Goal: Information Seeking & Learning: Compare options

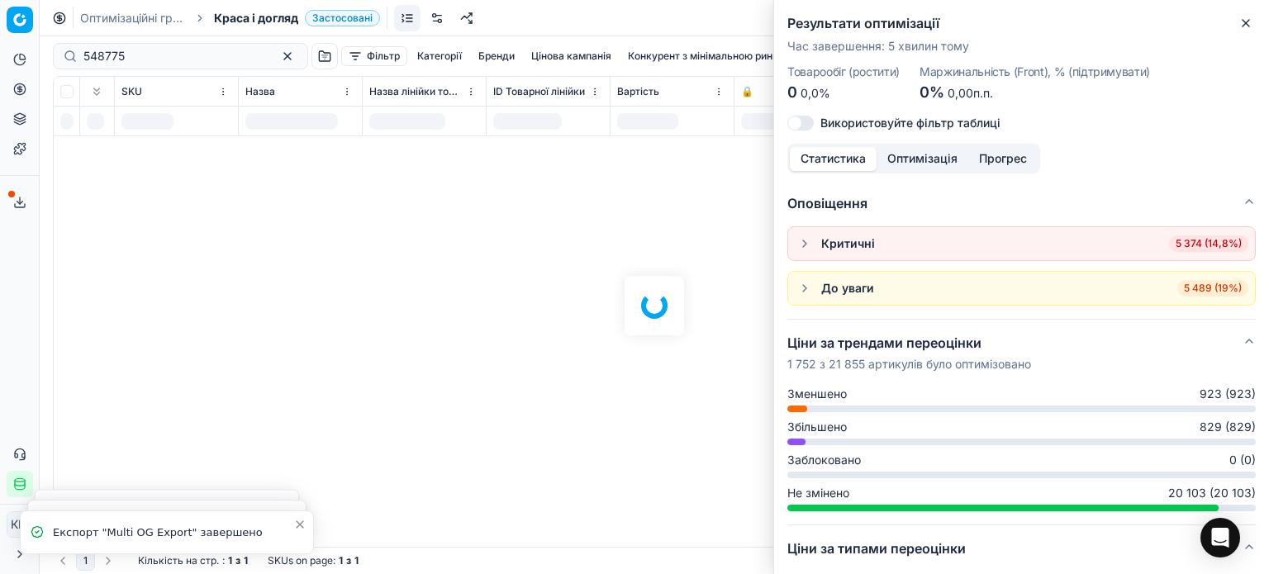
click at [1242, 17] on icon "button" at bounding box center [1245, 23] width 13 height 13
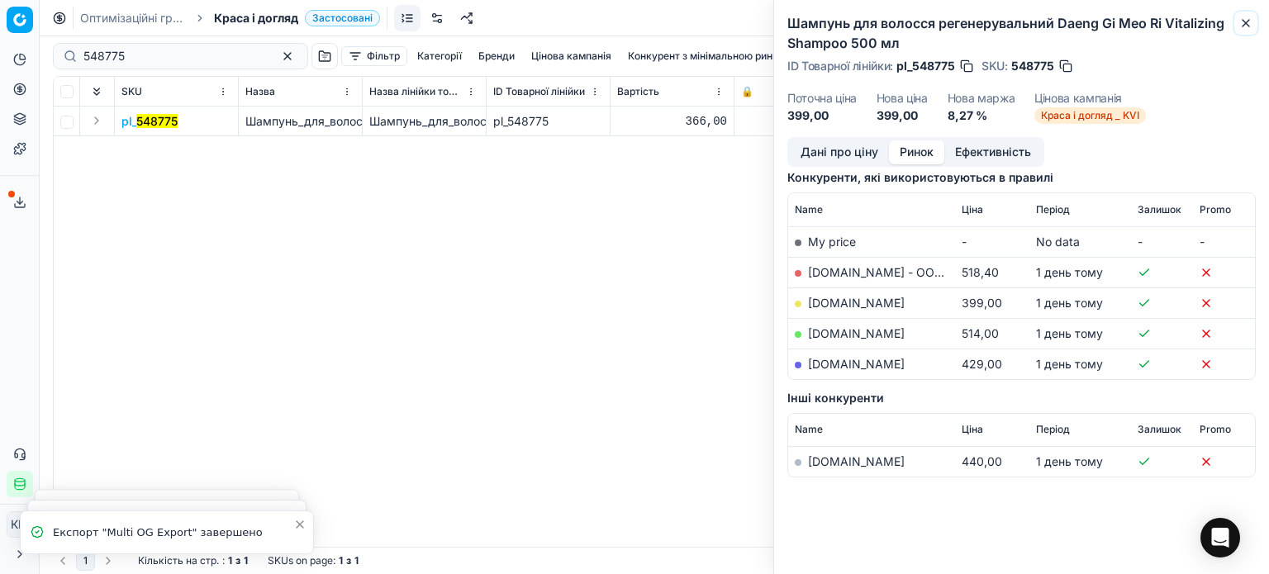
click at [1246, 26] on icon "button" at bounding box center [1245, 23] width 13 height 13
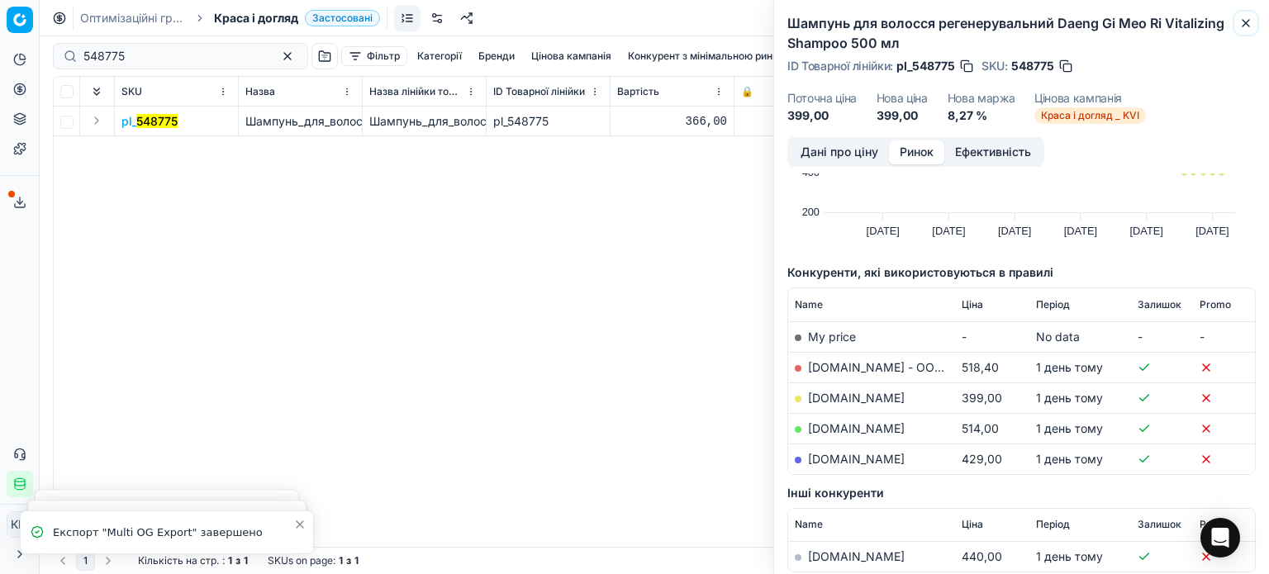
scroll to position [216, 0]
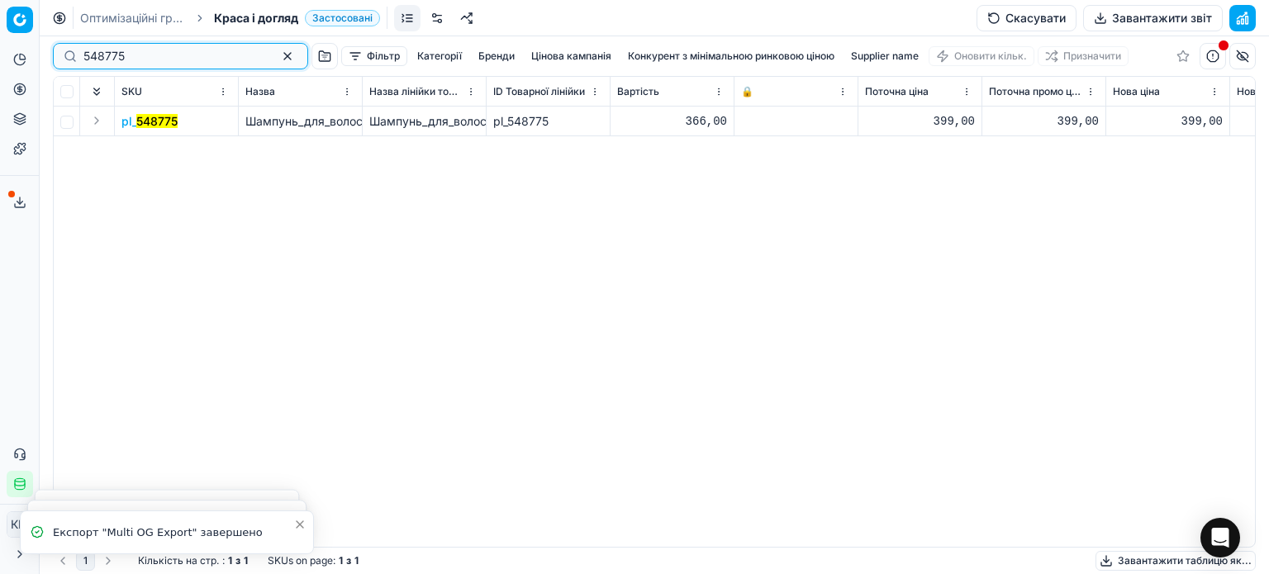
drag, startPoint x: 0, startPoint y: 36, endPoint x: 1, endPoint y: 26, distance: 10.8
click at [0, 24] on div "Pricing platform Аналітика Цінова оптимізація Асортимент продукції Шаблони Серв…" at bounding box center [634, 287] width 1269 height 574
paste input "659651"
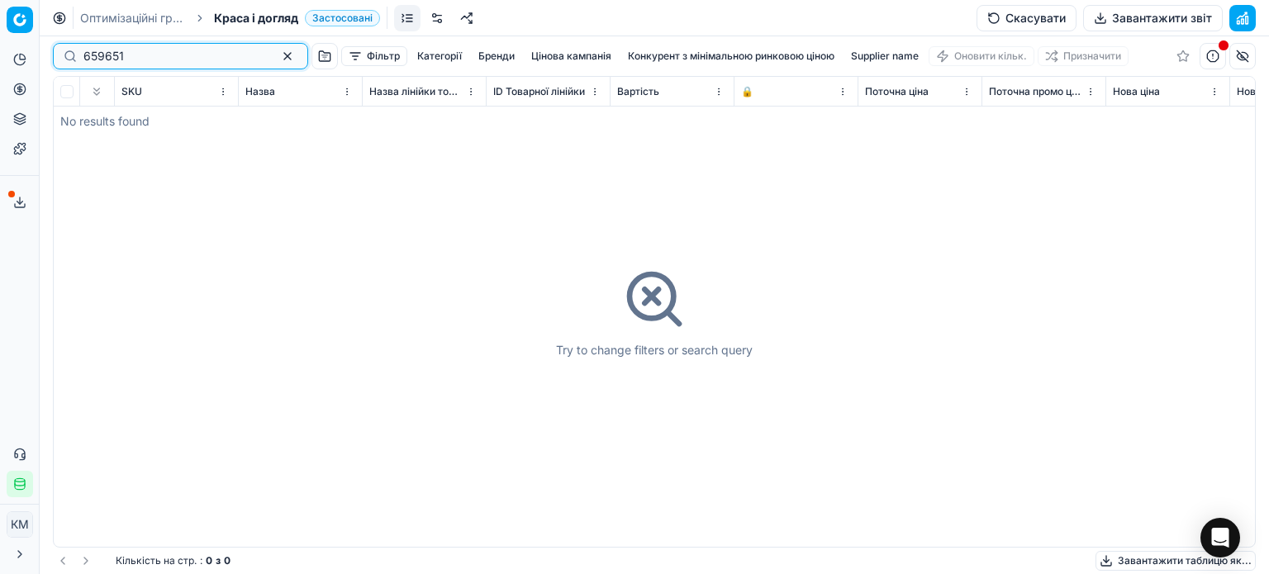
click at [86, 50] on input "659651" at bounding box center [173, 56] width 181 height 17
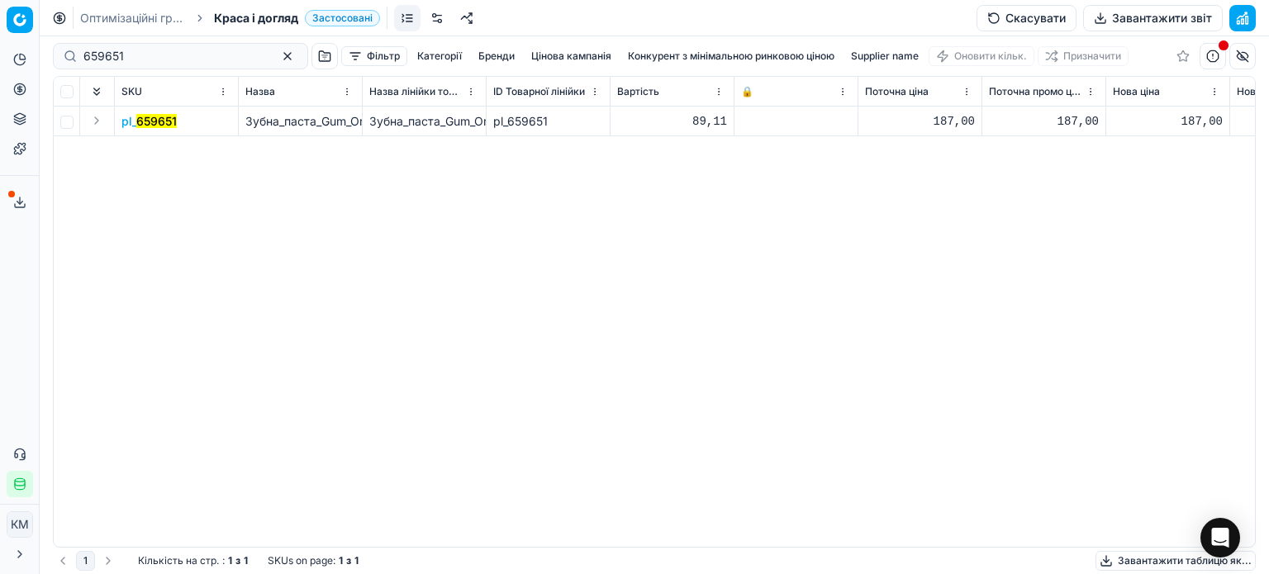
click at [146, 127] on mark "659651" at bounding box center [156, 121] width 40 height 14
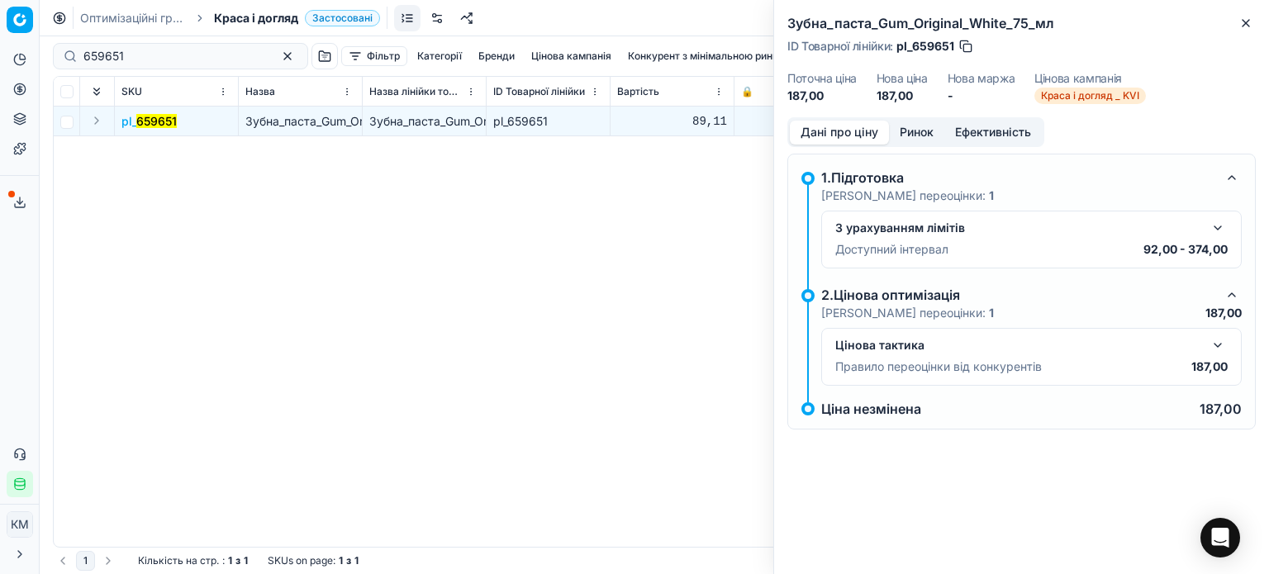
click at [928, 135] on button "Ринок" at bounding box center [916, 133] width 55 height 24
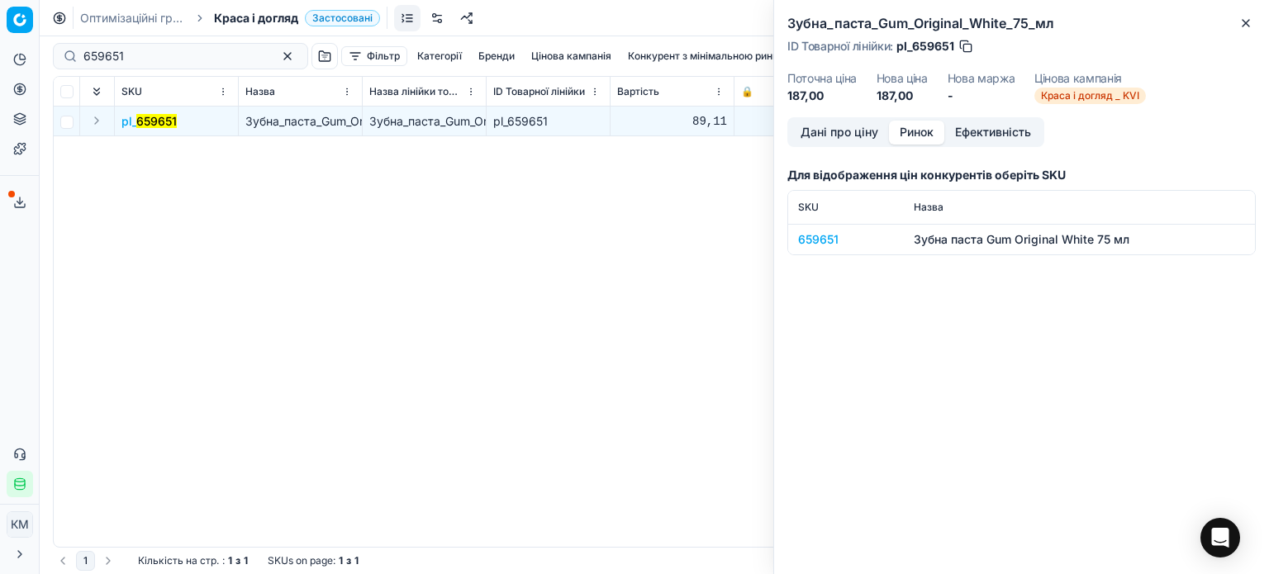
click at [826, 235] on div "659651" at bounding box center [846, 239] width 96 height 17
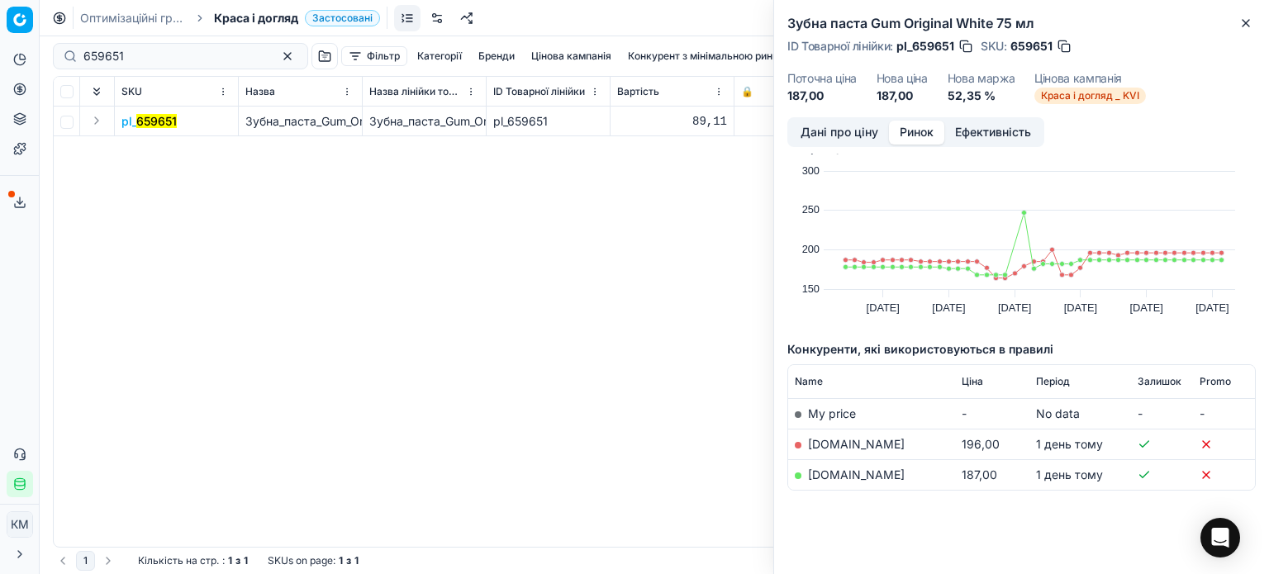
scroll to position [38, 0]
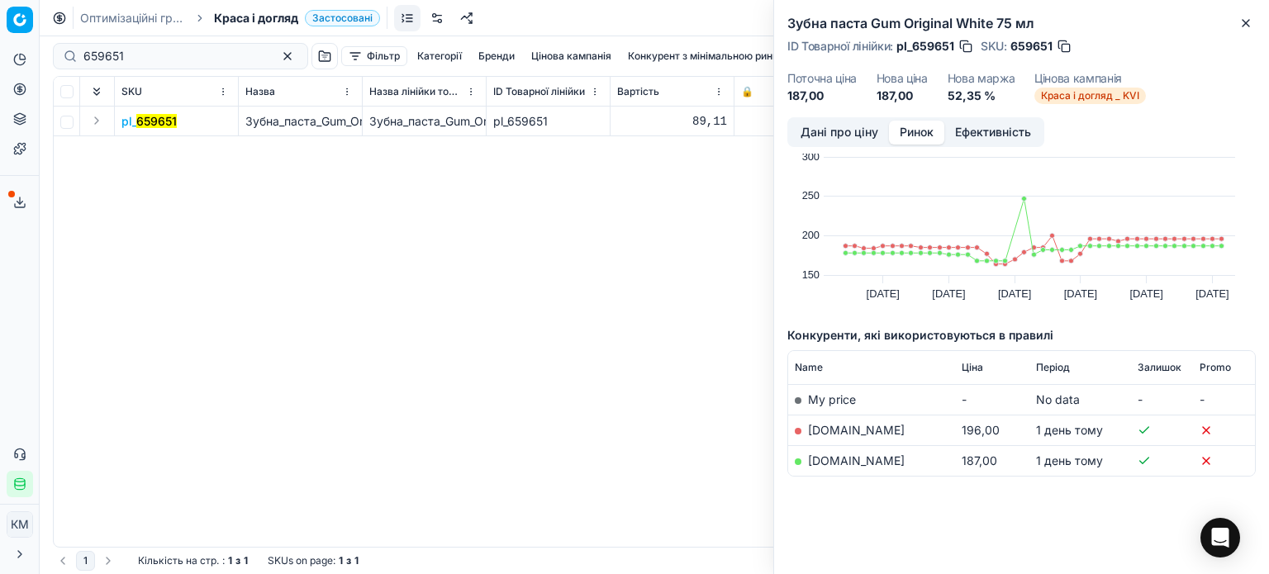
click at [870, 457] on link "[DOMAIN_NAME]" at bounding box center [856, 460] width 97 height 14
click at [856, 428] on link "[DOMAIN_NAME]" at bounding box center [856, 430] width 97 height 14
click at [1250, 21] on icon "button" at bounding box center [1245, 23] width 13 height 13
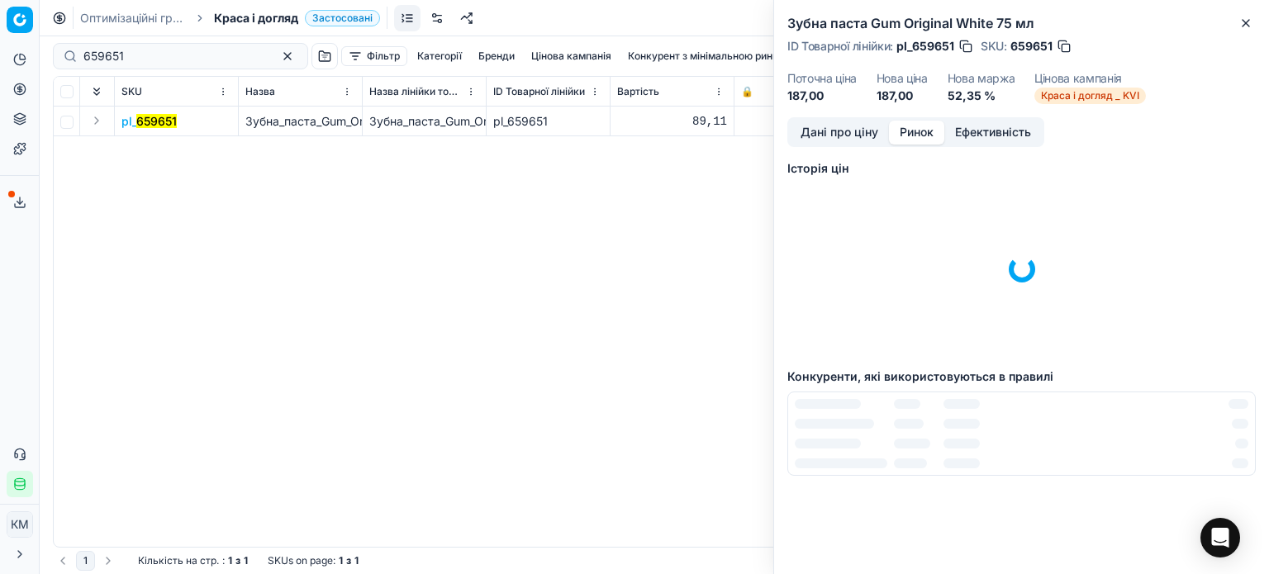
scroll to position [0, 0]
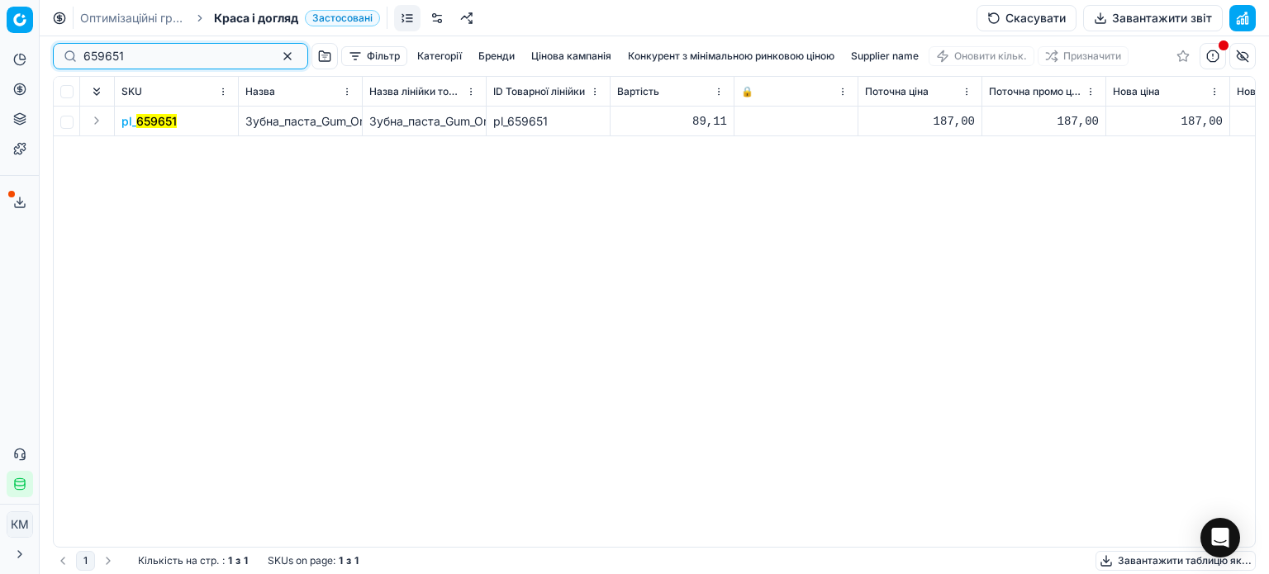
drag, startPoint x: 59, startPoint y: 59, endPoint x: 0, endPoint y: 59, distance: 59.5
click at [0, 59] on div "Pricing platform Аналітика Цінова оптимізація Асортимент продукції Шаблони Серв…" at bounding box center [634, 287] width 1269 height 574
paste input "132508"
type input "132508"
click at [164, 121] on mark "132508" at bounding box center [155, 121] width 41 height 14
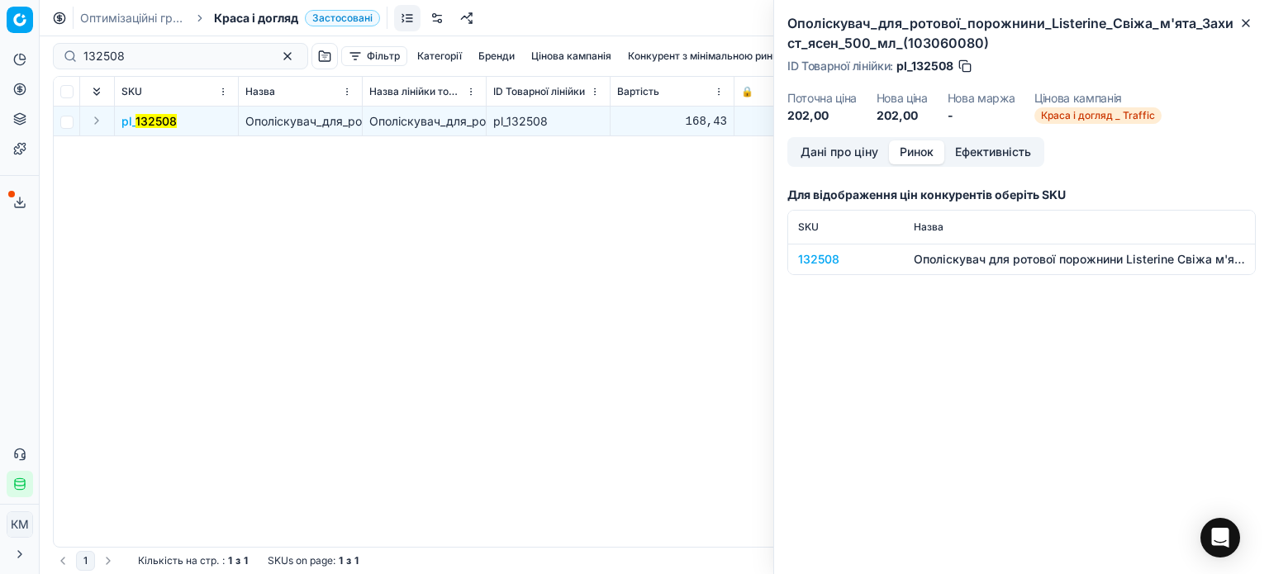
click at [915, 146] on button "Ринок" at bounding box center [916, 152] width 55 height 24
click at [828, 263] on div "132508" at bounding box center [846, 259] width 96 height 17
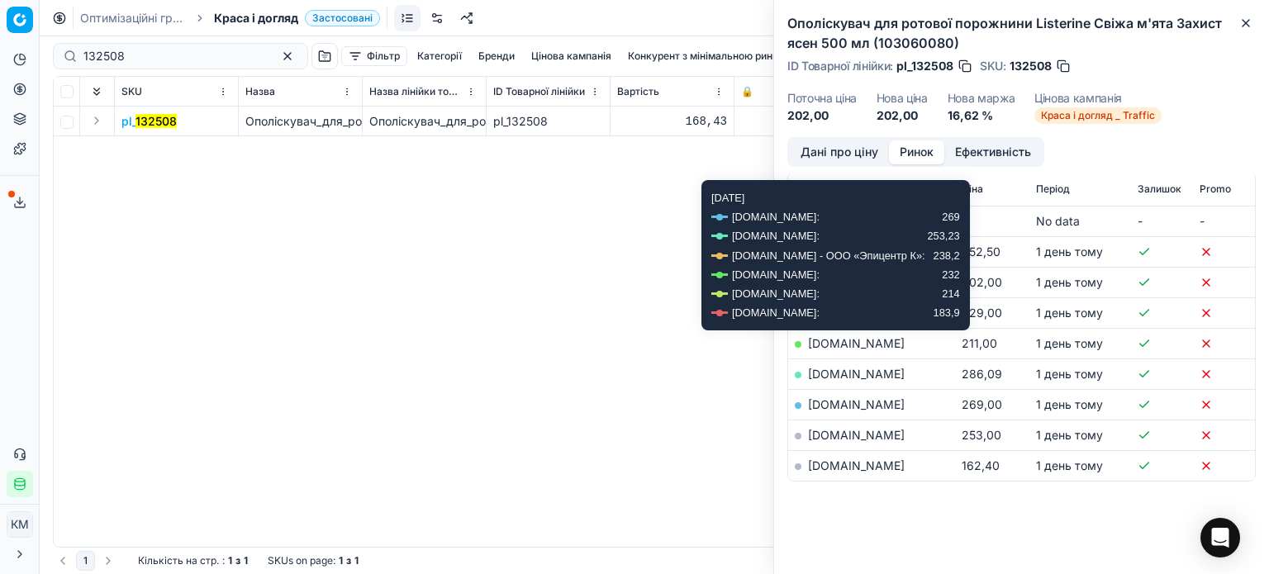
scroll to position [240, 0]
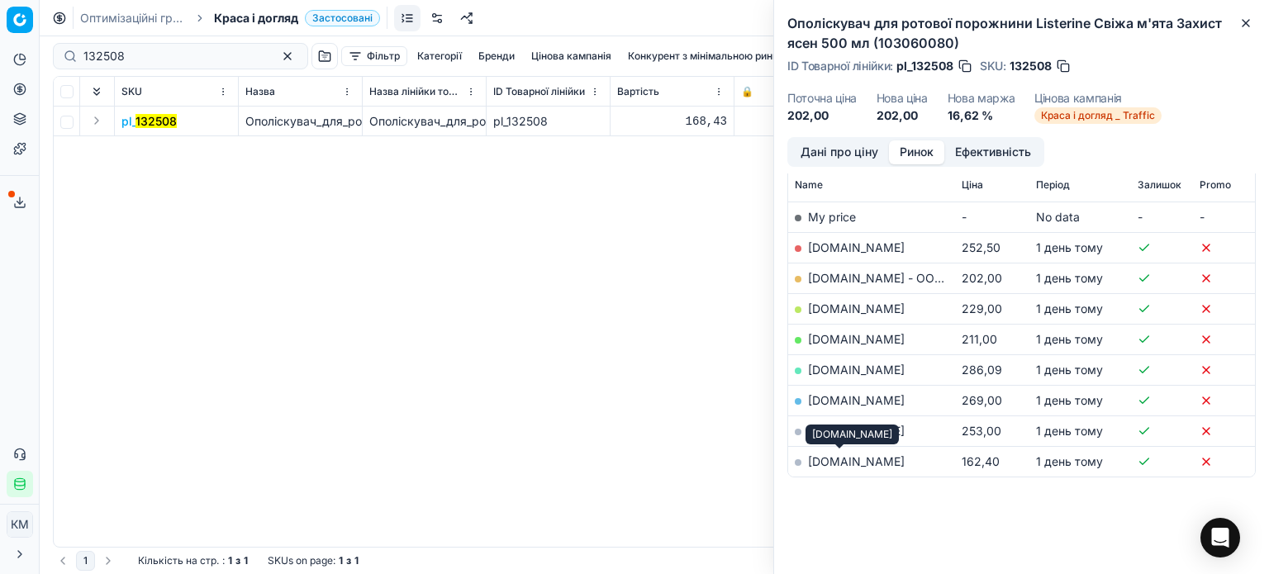
click at [856, 462] on link "[DOMAIN_NAME]" at bounding box center [856, 461] width 97 height 14
click at [838, 282] on link "[DOMAIN_NAME] - ООО «Эпицентр К»" at bounding box center [916, 278] width 217 height 14
drag, startPoint x: 1238, startPoint y: 26, endPoint x: 1130, endPoint y: 135, distance: 153.6
click at [1238, 27] on button "Close" at bounding box center [1246, 23] width 20 height 20
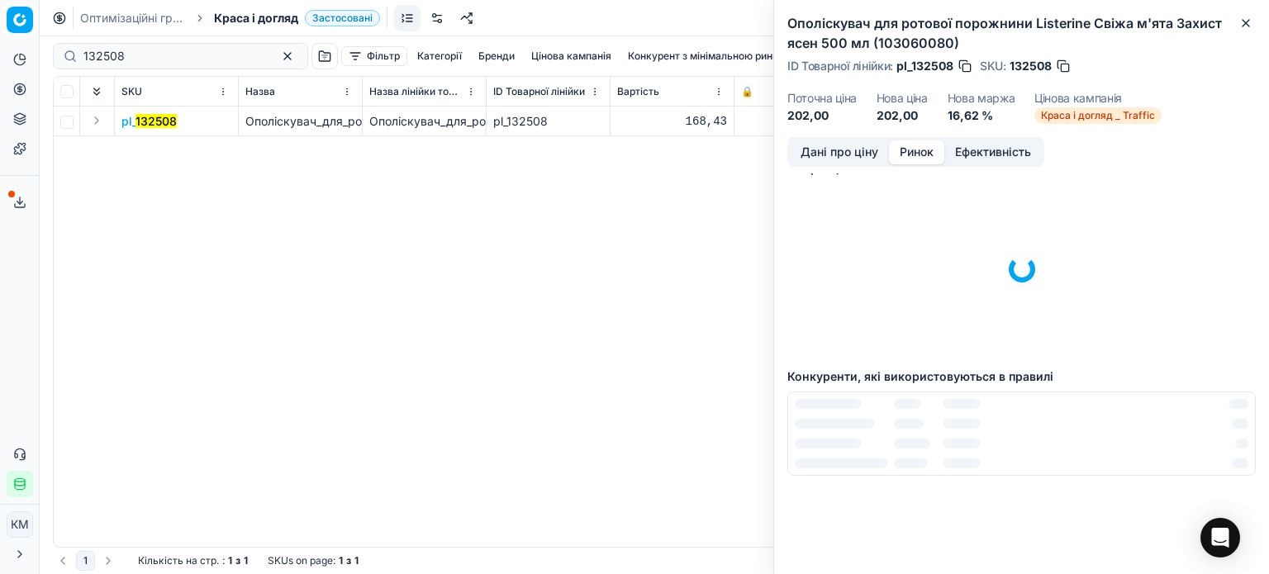
scroll to position [0, 0]
